Goal: Information Seeking & Learning: Learn about a topic

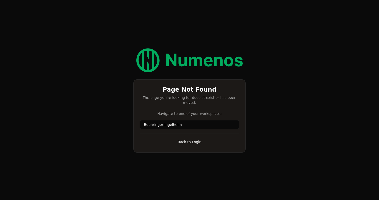
click at [189, 142] on link "Back to Login" at bounding box center [190, 142] width 100 height 9
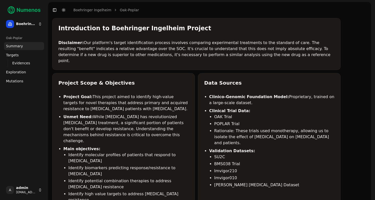
click at [27, 83] on link "Mutations" at bounding box center [24, 81] width 40 height 8
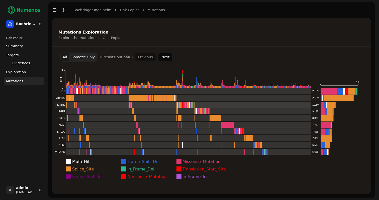
click at [65, 105] on rect at bounding box center [183, 105] width 256 height 7
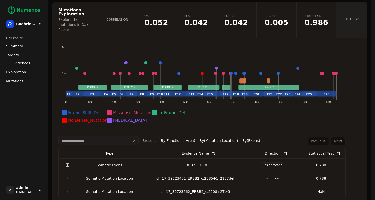
scroll to position [18, 0]
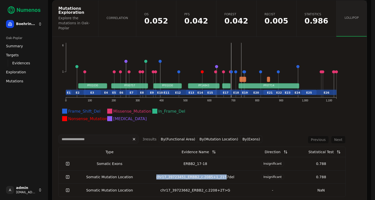
drag, startPoint x: 157, startPoint y: 169, endPoint x: 221, endPoint y: 167, distance: 64.0
click at [221, 175] on div "chr17_39723451_ERBB2_c.2085+1_2157del" at bounding box center [195, 177] width 102 height 5
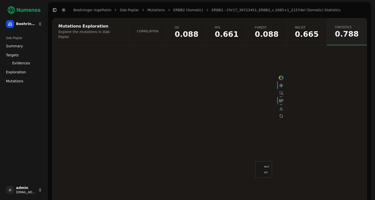
click at [188, 9] on link "ERBB2 (Somatic)" at bounding box center [189, 10] width 30 height 5
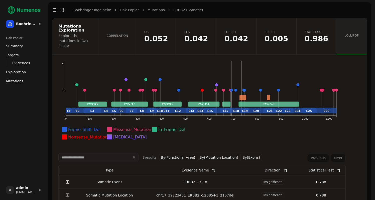
scroll to position [89, 0]
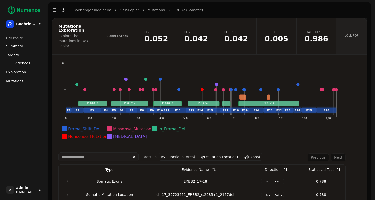
click at [193, 193] on div "chr17_39723451_ERBB2_c.2085+1_2157del" at bounding box center [195, 195] width 102 height 5
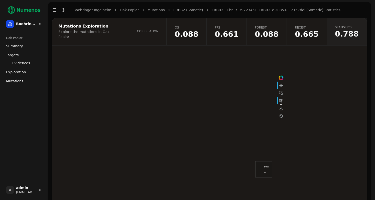
click at [183, 11] on link "ERBB2 (Somatic)" at bounding box center [189, 10] width 30 height 5
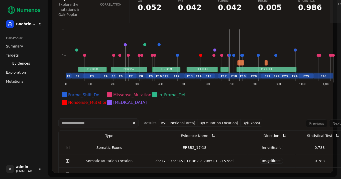
scroll to position [92, 0]
drag, startPoint x: 159, startPoint y: 158, endPoint x: 235, endPoint y: 158, distance: 76.5
click at [235, 158] on div "chr17_39723451_ERBB2_c.2085+1_2157del" at bounding box center [195, 160] width 102 height 5
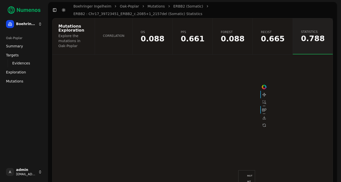
click at [125, 34] on span "Correlation" at bounding box center [114, 36] width 22 height 4
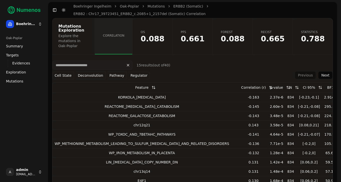
click at [177, 9] on link "ERBB2 (Somatic)" at bounding box center [189, 6] width 30 height 5
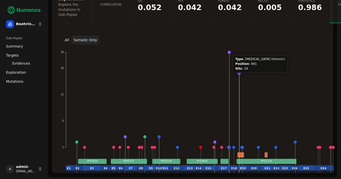
click at [230, 51] on circle at bounding box center [229, 52] width 3 height 3
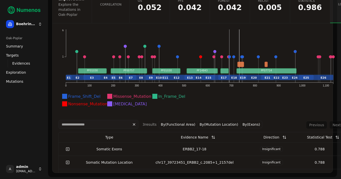
scroll to position [103, 0]
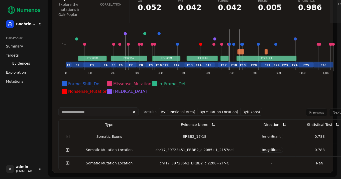
click at [89, 147] on div "Somatic Mutation Location" at bounding box center [109, 149] width 61 height 5
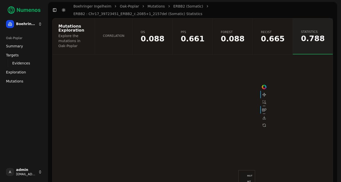
click at [165, 35] on span "0.088" at bounding box center [153, 39] width 24 height 8
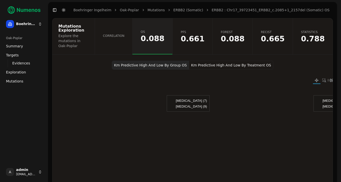
click at [185, 11] on link "ERBB2 (Somatic)" at bounding box center [189, 10] width 30 height 5
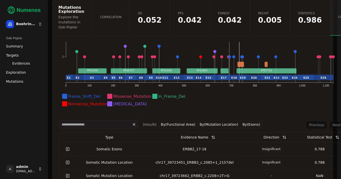
scroll to position [34, 0]
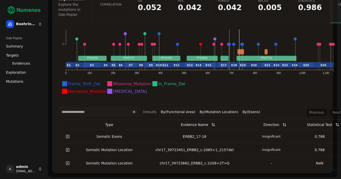
click at [69, 162] on link at bounding box center [68, 162] width 10 height 9
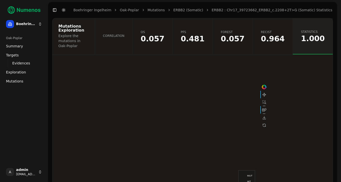
click at [133, 34] on link "Correlation" at bounding box center [114, 36] width 38 height 36
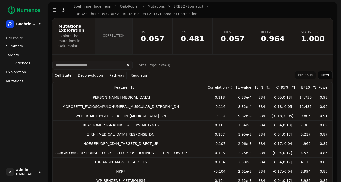
click at [115, 72] on button "Pathway" at bounding box center [117, 76] width 19 height 8
click at [22, 81] on span "Mutations" at bounding box center [14, 81] width 17 height 5
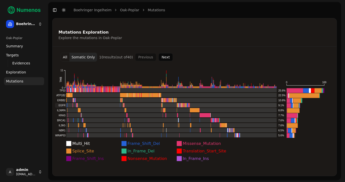
click at [149, 103] on rect at bounding box center [165, 105] width 221 height 5
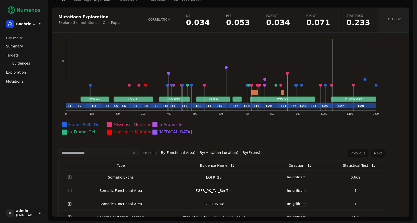
scroll to position [83, 0]
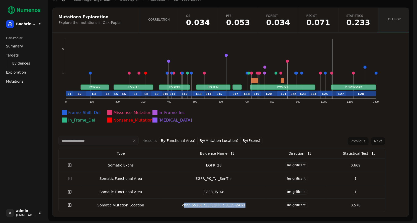
drag, startPoint x: 182, startPoint y: 204, endPoint x: 256, endPoint y: 205, distance: 74.5
click at [256, 178] on div "chr7_55201733_EGFR_c.3115-2A>T" at bounding box center [214, 204] width 102 height 5
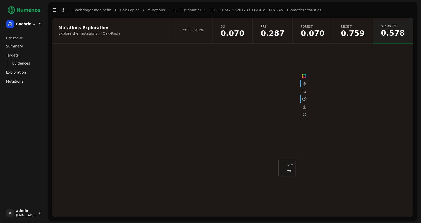
click at [211, 25] on link "Correlation" at bounding box center [194, 30] width 38 height 25
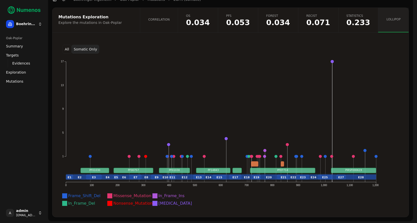
click at [67, 48] on button "All" at bounding box center [66, 49] width 9 height 9
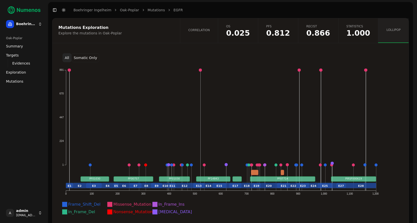
scroll to position [7, 0]
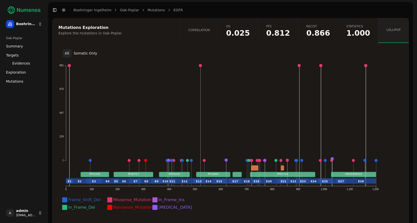
click at [83, 52] on button "Somatic Only" at bounding box center [85, 53] width 28 height 9
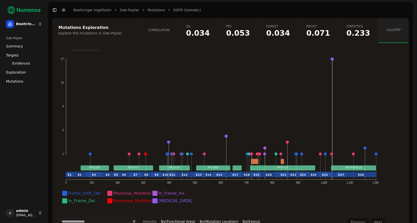
scroll to position [14, 0]
